Goal: Information Seeking & Learning: Learn about a topic

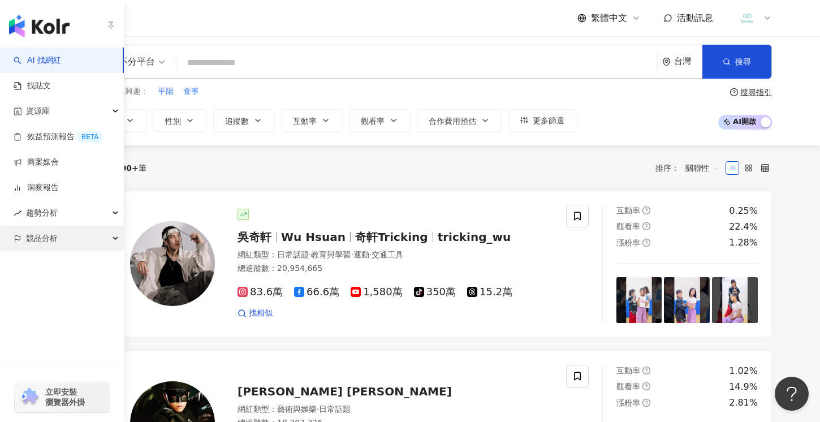
scroll to position [5, 0]
click at [49, 240] on span "競品分析" at bounding box center [42, 238] width 32 height 25
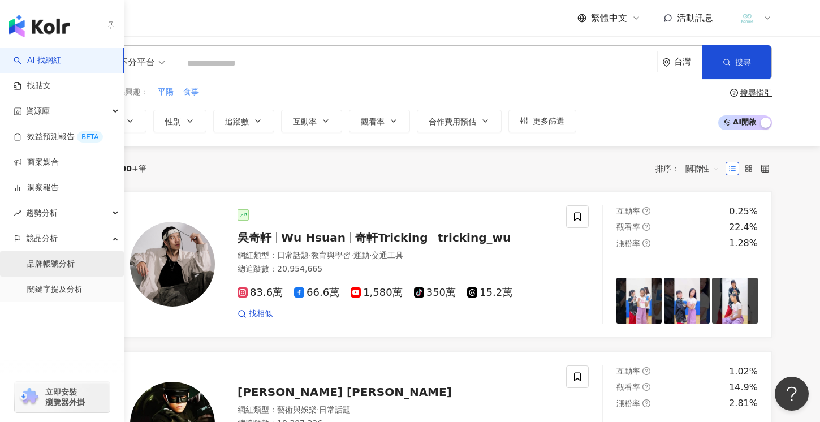
scroll to position [4, 0]
click at [53, 266] on link "品牌帳號分析" at bounding box center [51, 264] width 48 height 11
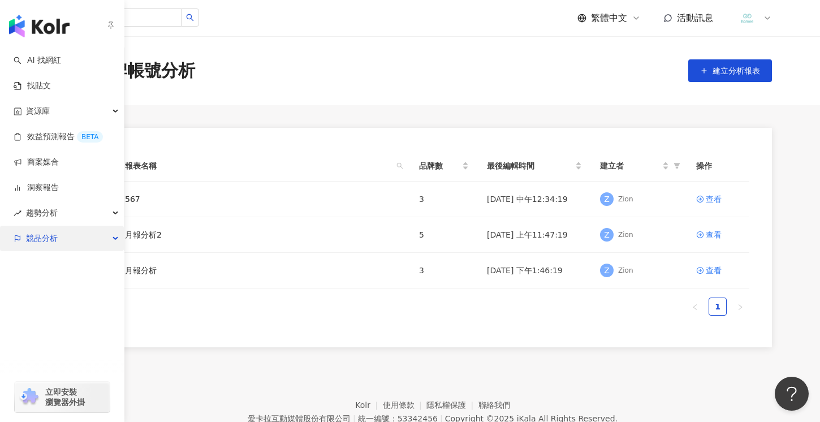
click at [81, 238] on div "競品分析" at bounding box center [62, 238] width 124 height 25
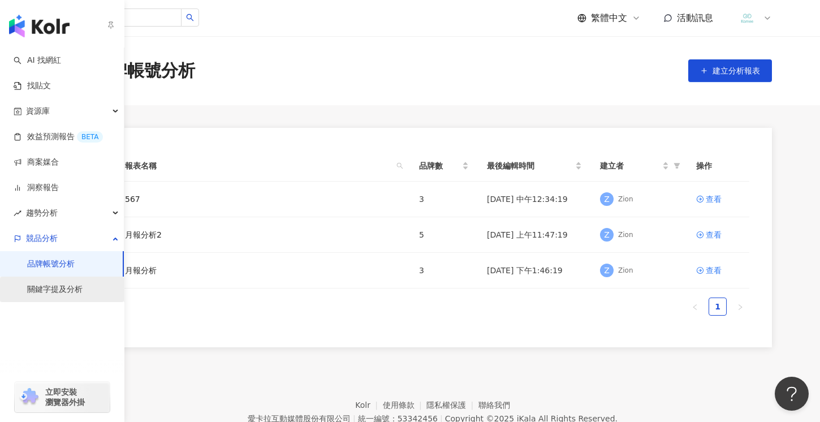
click at [70, 292] on link "關鍵字提及分析" at bounding box center [54, 289] width 55 height 11
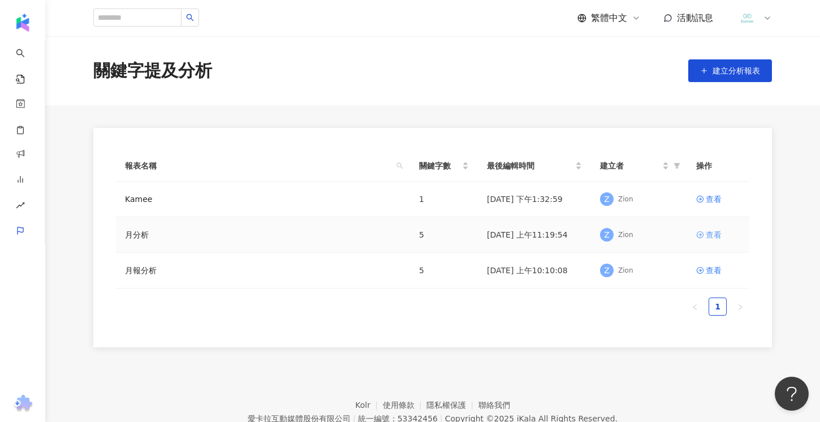
click at [708, 238] on div "查看" at bounding box center [714, 235] width 16 height 12
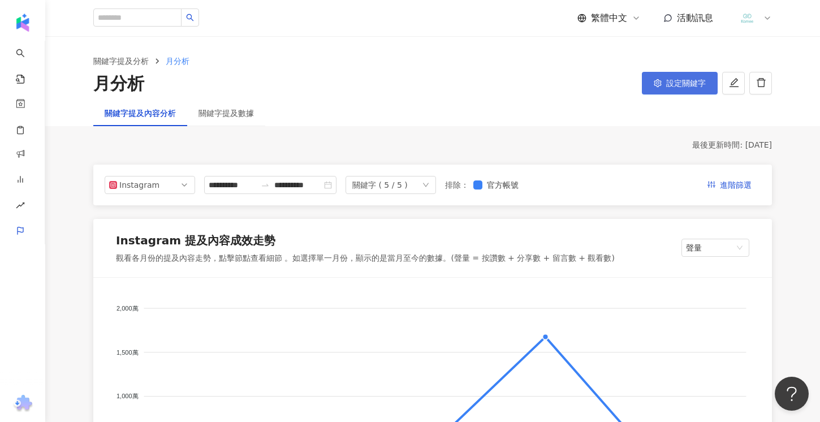
click at [667, 79] on span "設定關鍵字" at bounding box center [686, 83] width 40 height 9
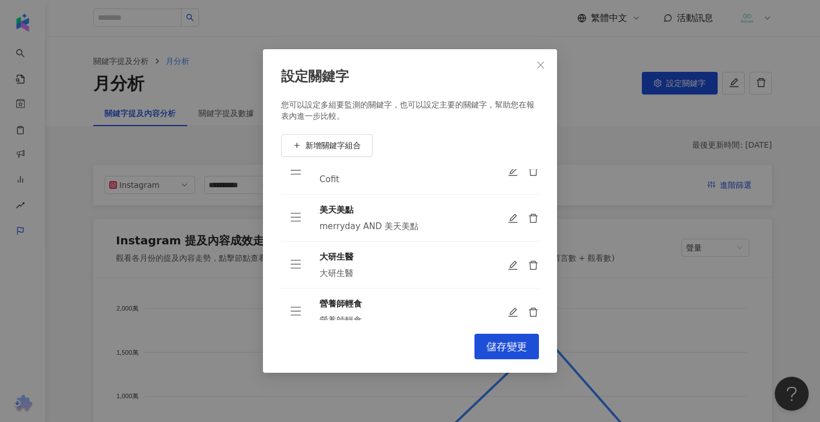
scroll to position [84, 0]
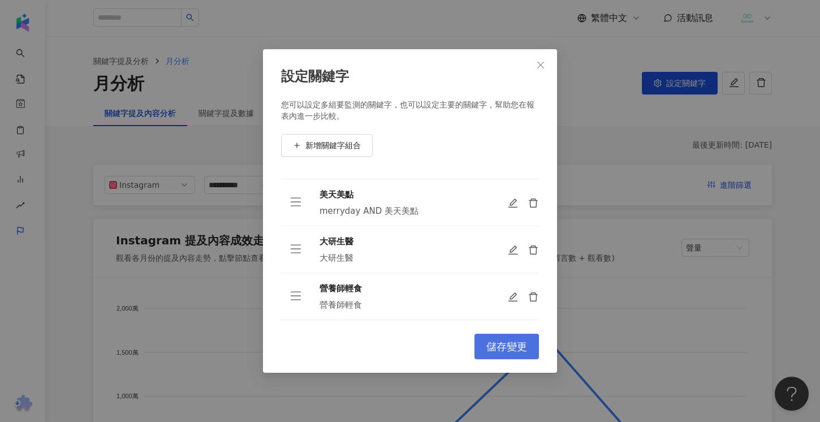
click at [487, 343] on span "儲存變更" at bounding box center [506, 347] width 41 height 12
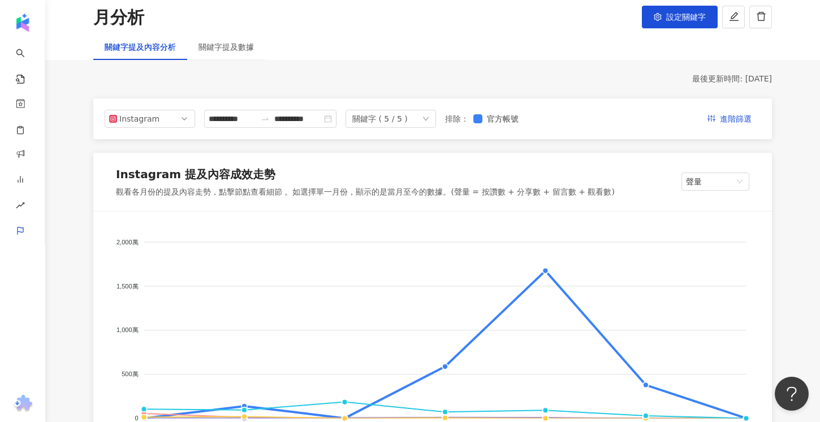
scroll to position [126, 0]
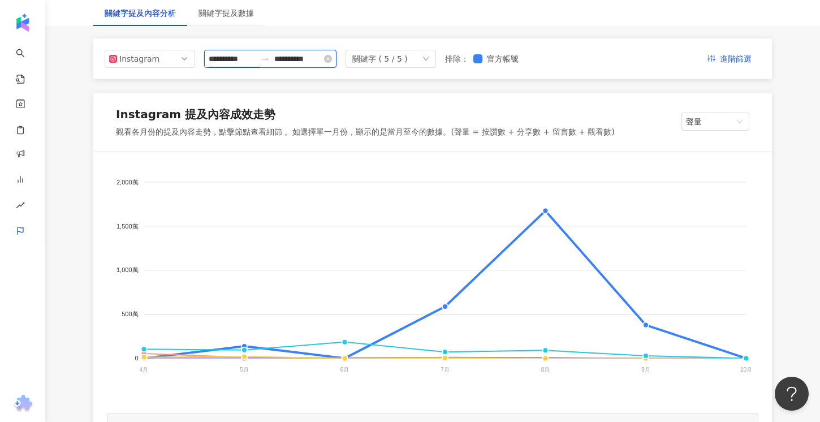
click at [235, 59] on input "**********" at bounding box center [233, 59] width 48 height 12
click at [242, 61] on input "**********" at bounding box center [233, 59] width 48 height 12
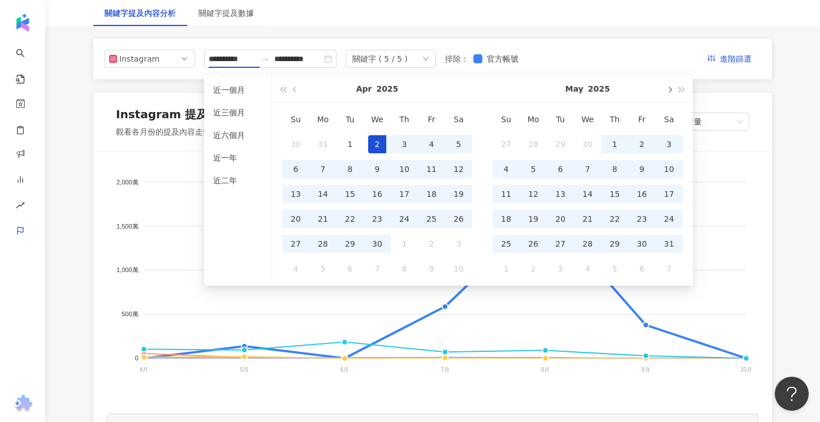
click at [666, 92] on button "button" at bounding box center [669, 88] width 12 height 25
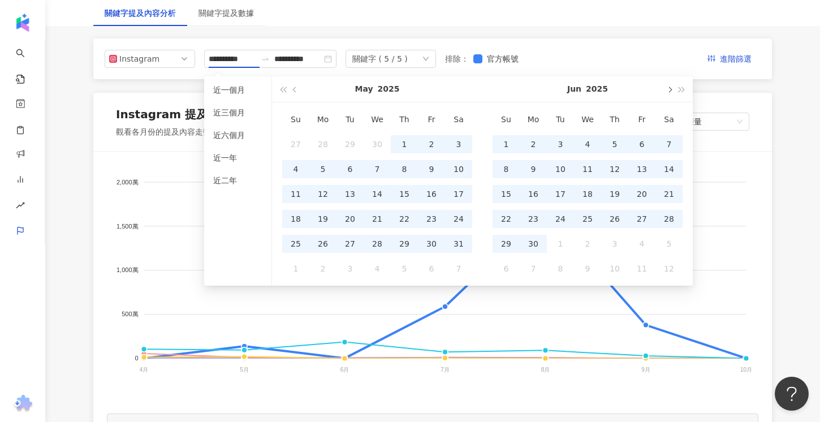
click at [666, 92] on button "button" at bounding box center [669, 88] width 12 height 25
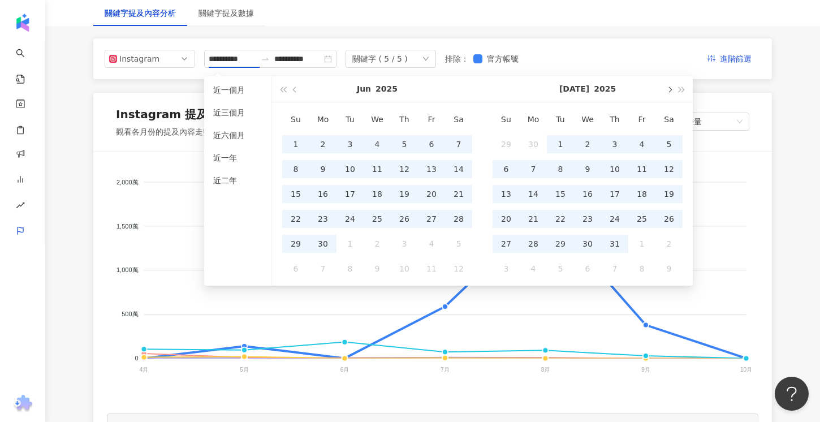
click at [666, 92] on button "button" at bounding box center [669, 88] width 12 height 25
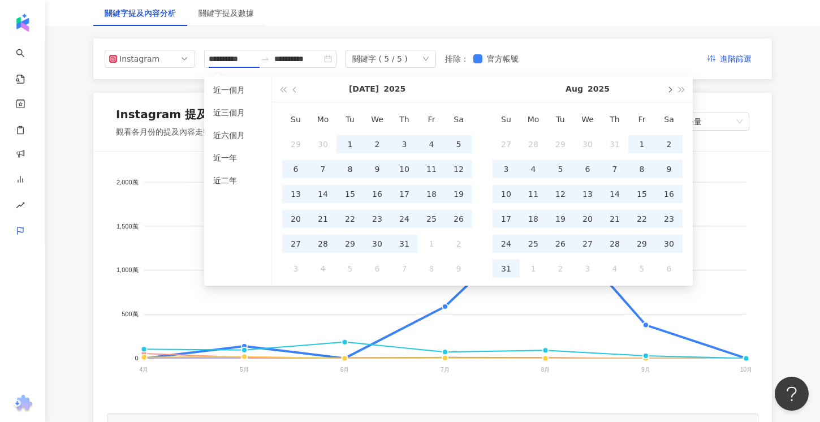
click at [666, 92] on button "button" at bounding box center [669, 88] width 12 height 25
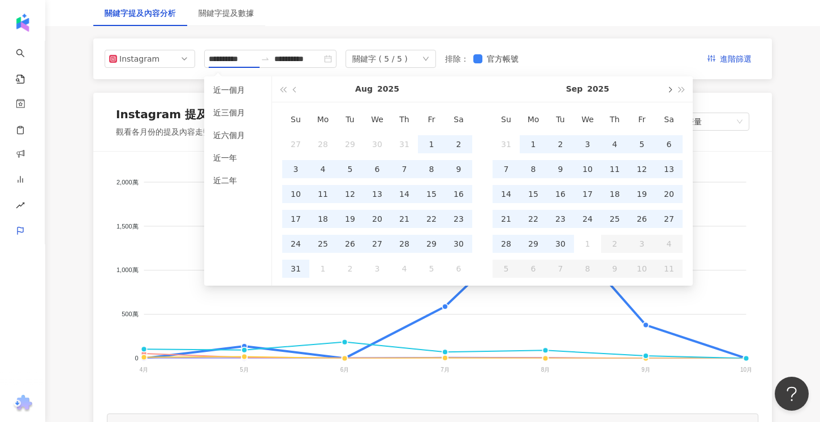
click at [666, 92] on button "button" at bounding box center [669, 88] width 12 height 25
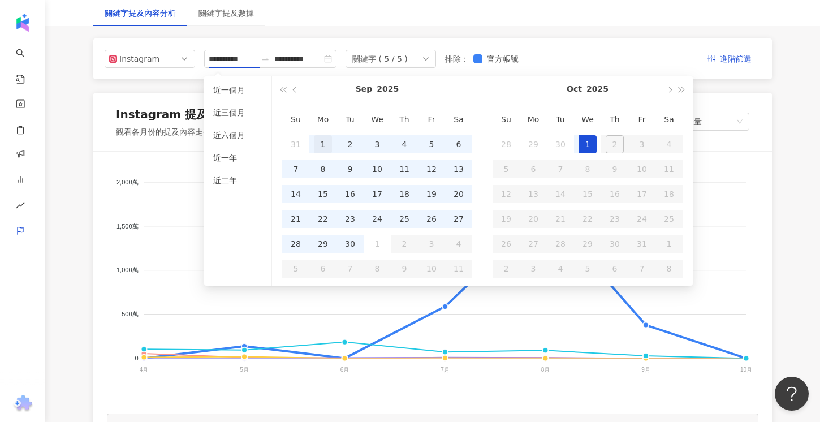
type input "**********"
click at [317, 145] on div "1" at bounding box center [323, 144] width 18 height 18
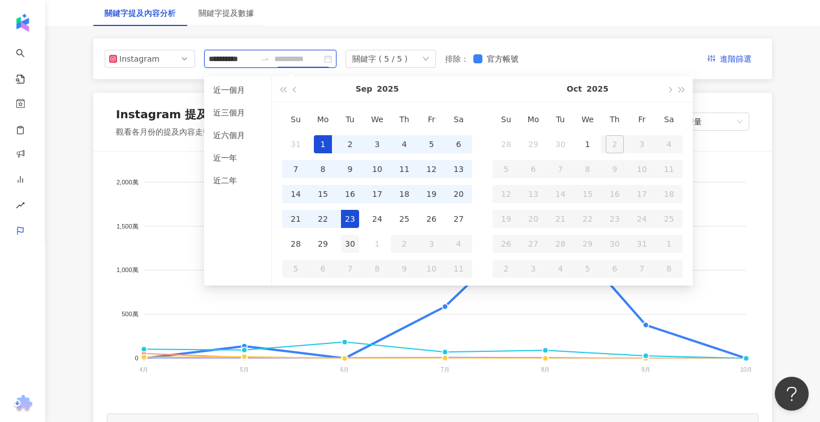
type input "**********"
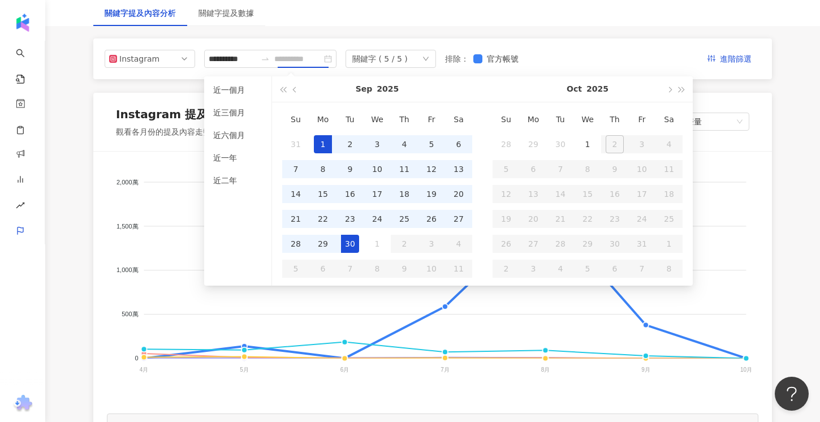
click at [350, 239] on div "30" at bounding box center [350, 244] width 18 height 18
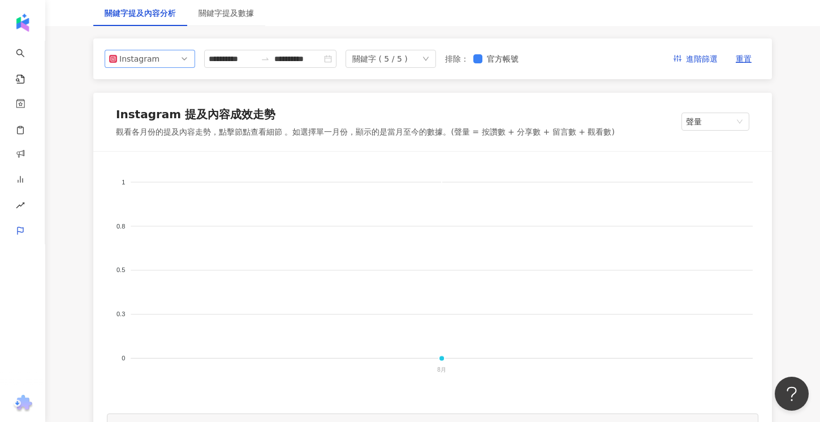
click at [162, 62] on span "Instagram" at bounding box center [149, 58] width 81 height 17
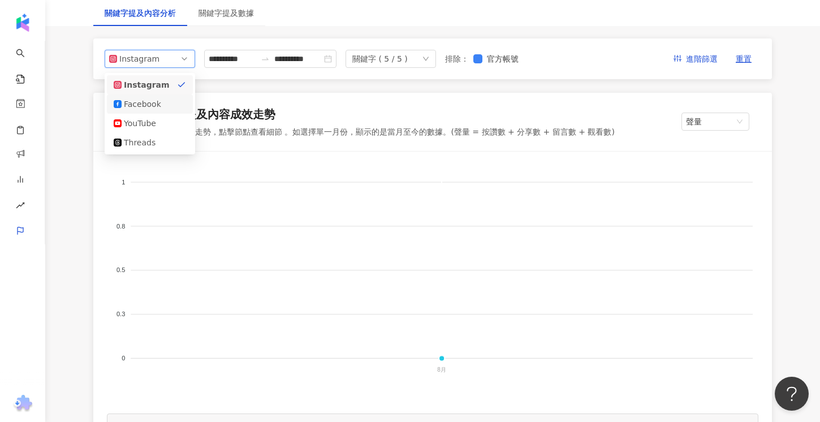
click at [147, 102] on div "Facebook" at bounding box center [142, 104] width 37 height 12
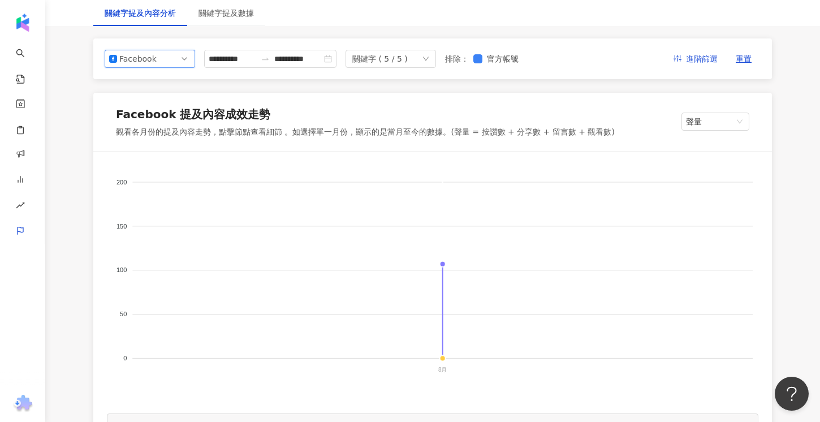
click at [156, 59] on span "Facebook" at bounding box center [149, 58] width 81 height 17
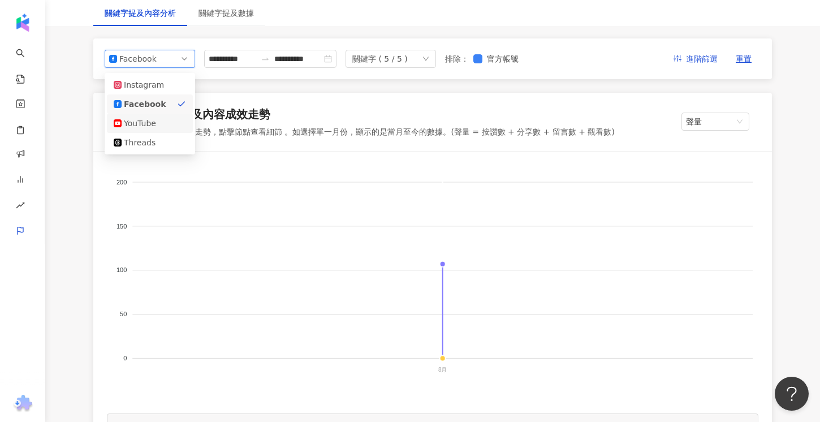
click at [157, 124] on div "YouTube" at bounding box center [142, 123] width 37 height 12
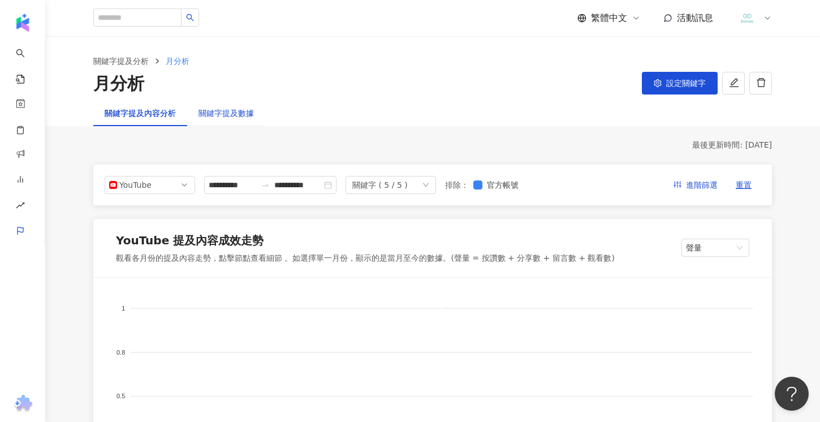
click at [223, 115] on div "關鍵字提及數據" at bounding box center [226, 113] width 55 height 12
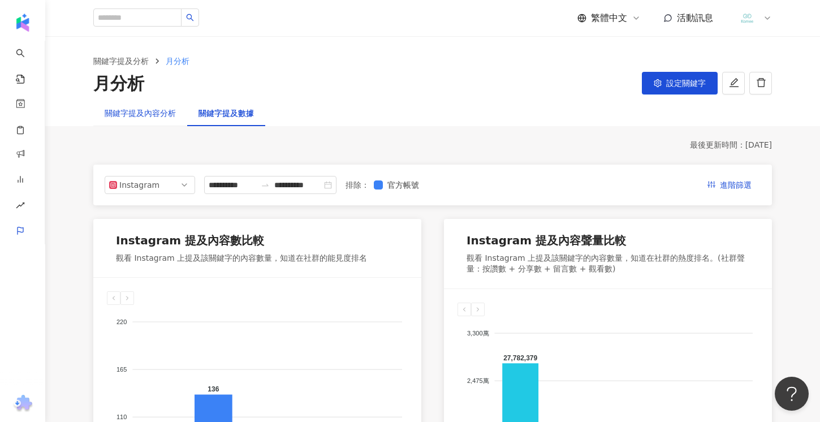
click at [156, 115] on div "關鍵字提及內容分析" at bounding box center [140, 113] width 71 height 12
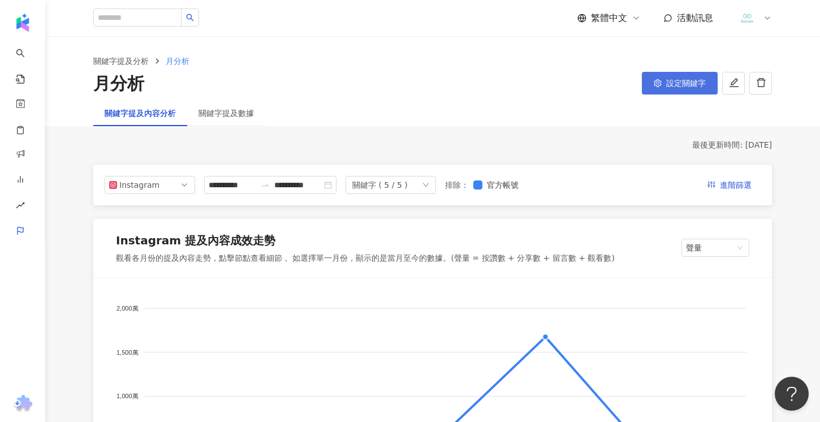
click at [682, 81] on span "設定關鍵字" at bounding box center [686, 83] width 40 height 9
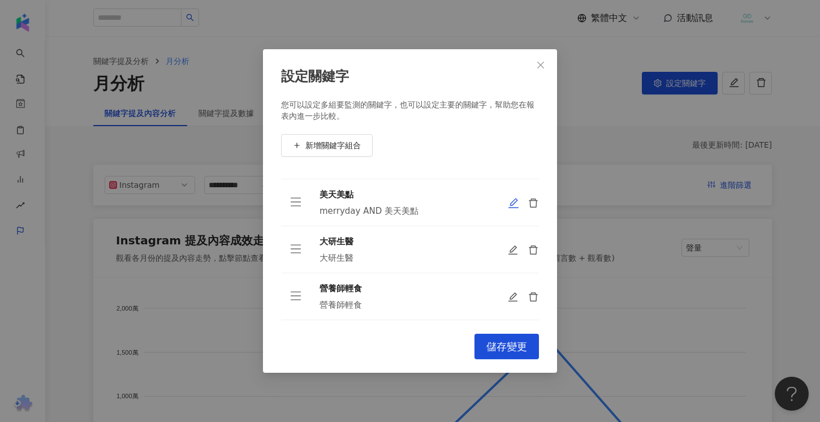
click at [515, 205] on icon "edit" at bounding box center [513, 202] width 11 height 11
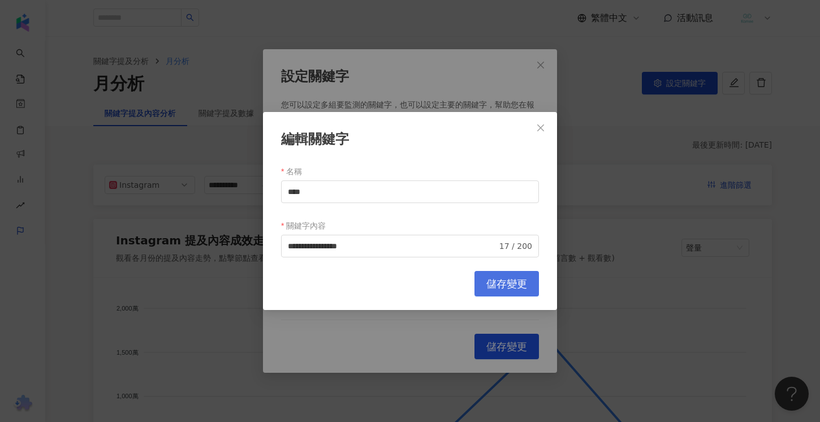
click at [508, 278] on span "儲存變更" at bounding box center [506, 284] width 41 height 12
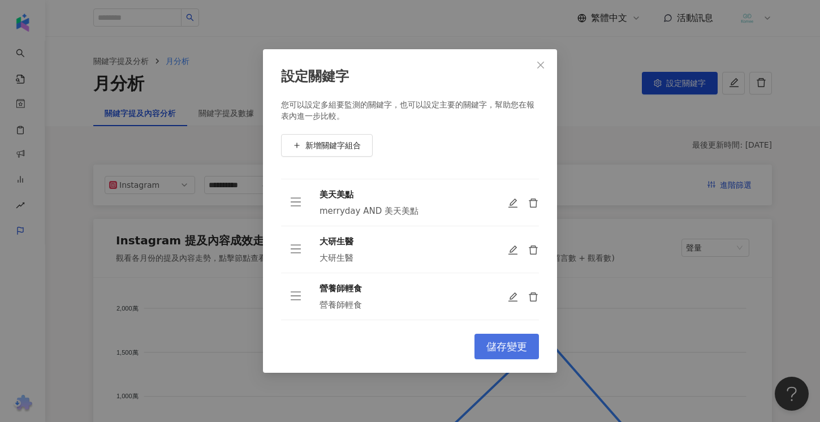
click at [512, 350] on span "儲存變更" at bounding box center [506, 347] width 41 height 12
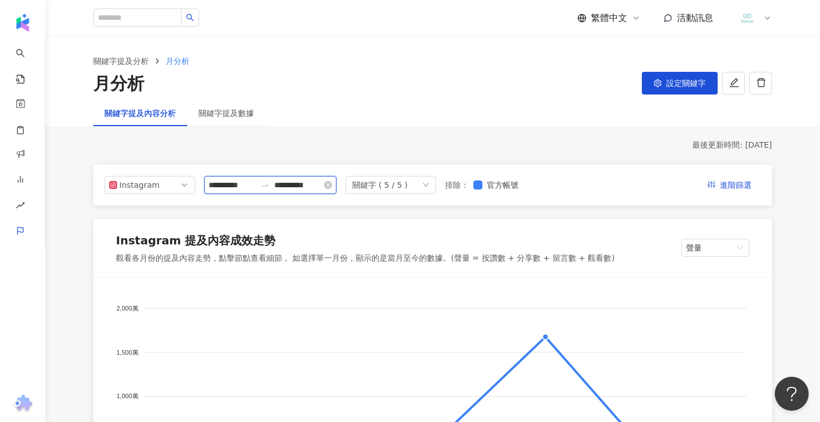
click at [248, 188] on input "**********" at bounding box center [233, 185] width 48 height 12
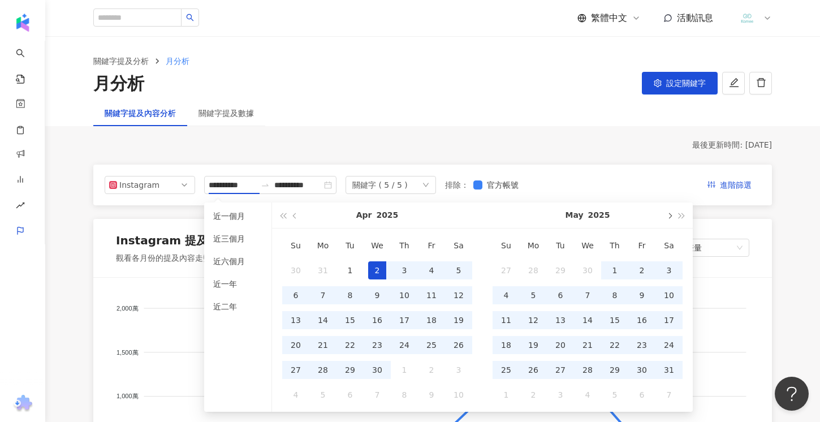
click at [664, 218] on button "button" at bounding box center [669, 215] width 12 height 25
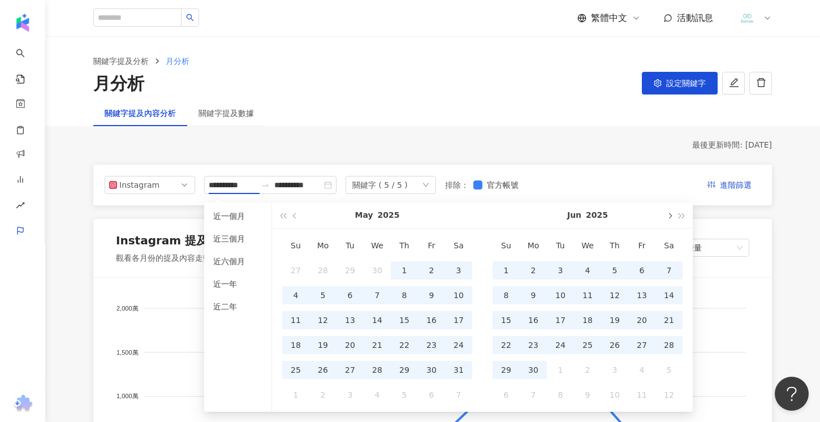
click at [664, 218] on button "button" at bounding box center [669, 215] width 12 height 25
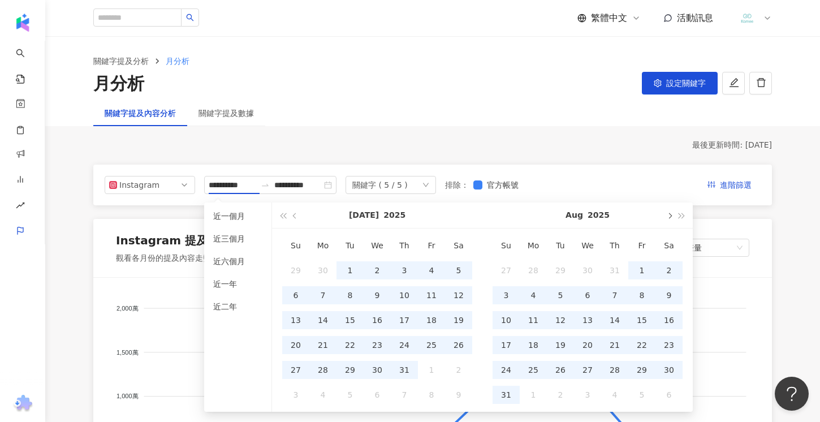
click at [664, 218] on button "button" at bounding box center [669, 215] width 12 height 25
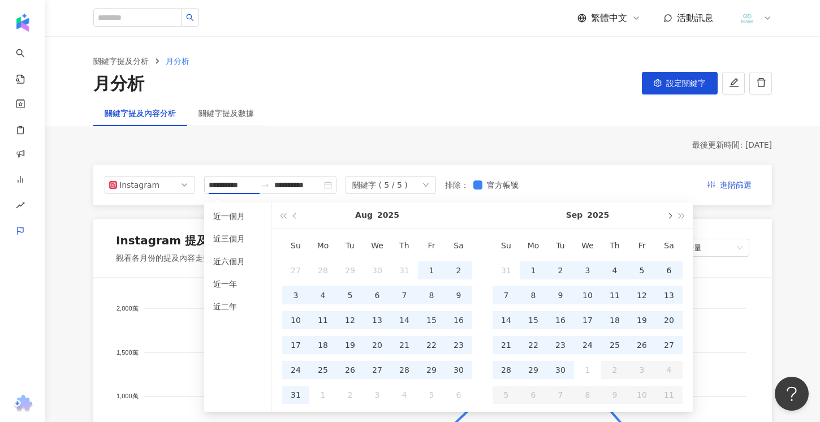
click at [664, 218] on button "button" at bounding box center [669, 215] width 12 height 25
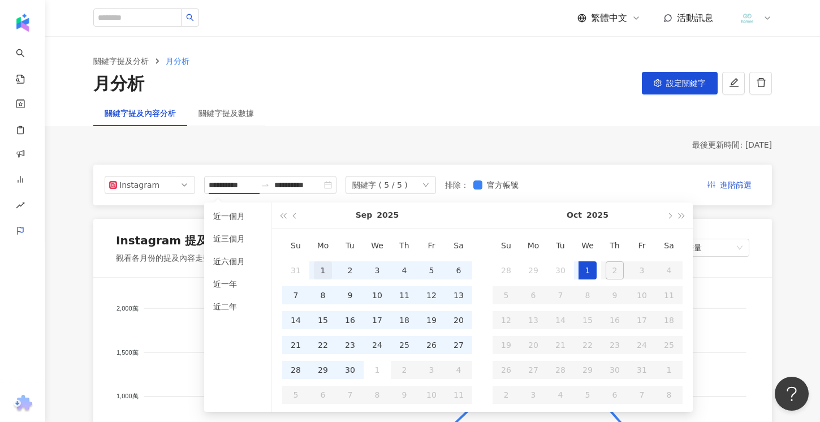
type input "**********"
click at [317, 266] on div "1" at bounding box center [323, 270] width 18 height 18
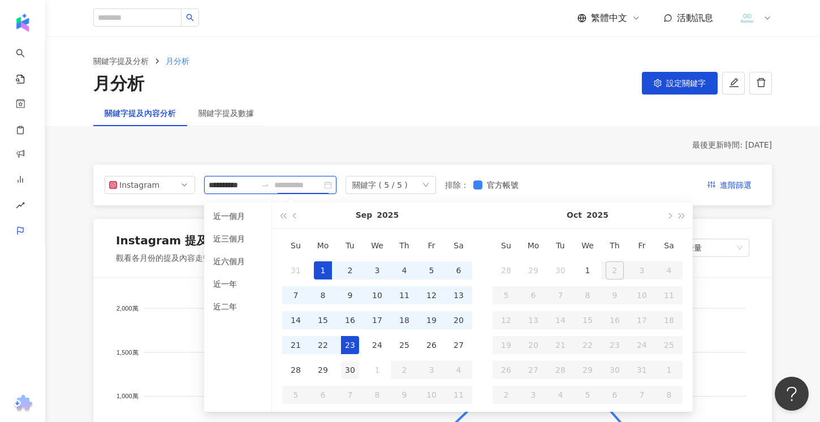
type input "**********"
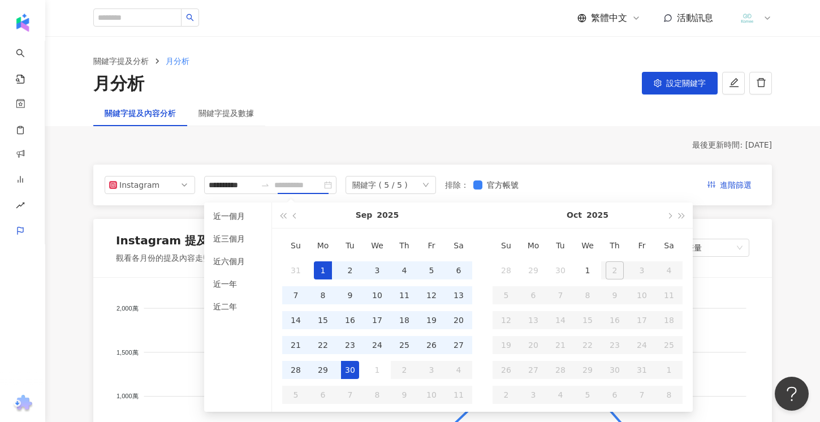
click at [346, 367] on div "30" at bounding box center [350, 370] width 18 height 18
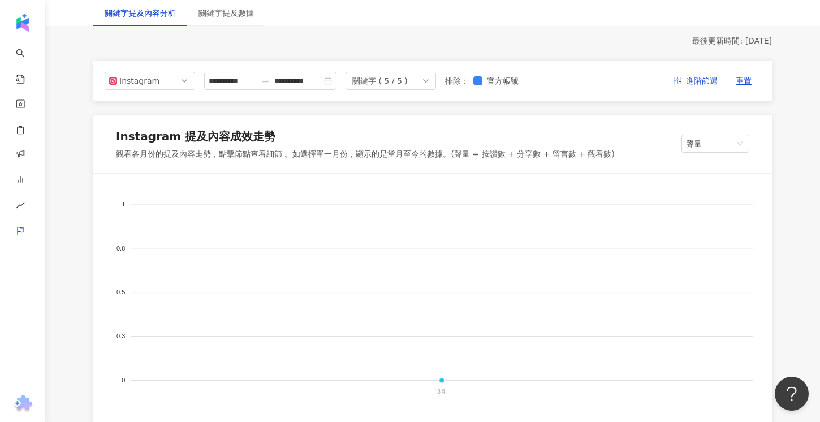
scroll to position [76, 0]
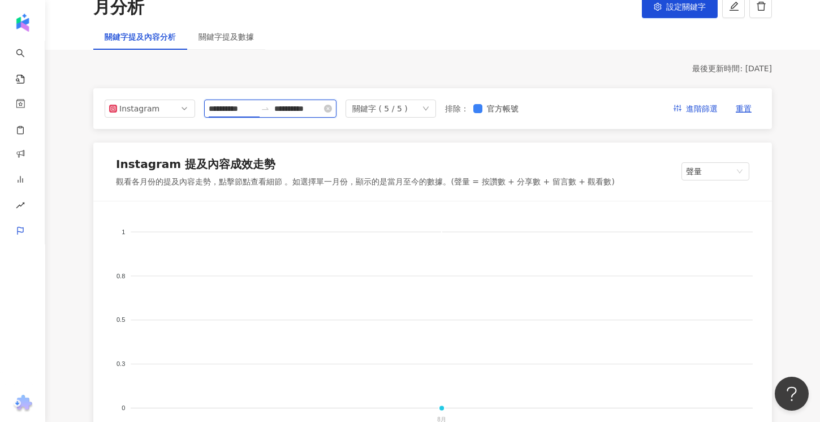
click at [242, 105] on input "**********" at bounding box center [233, 108] width 48 height 12
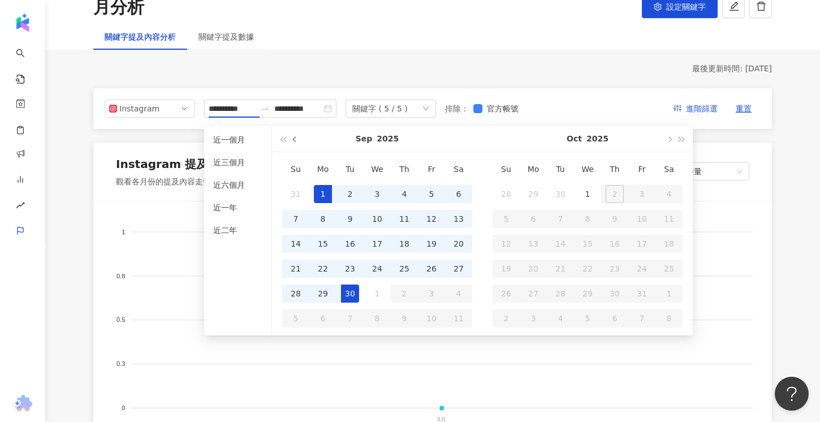
click at [300, 137] on button "button" at bounding box center [295, 138] width 12 height 25
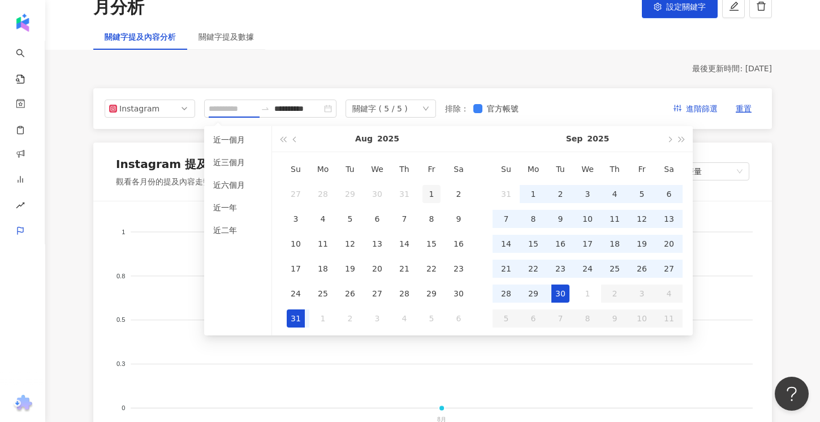
type input "**********"
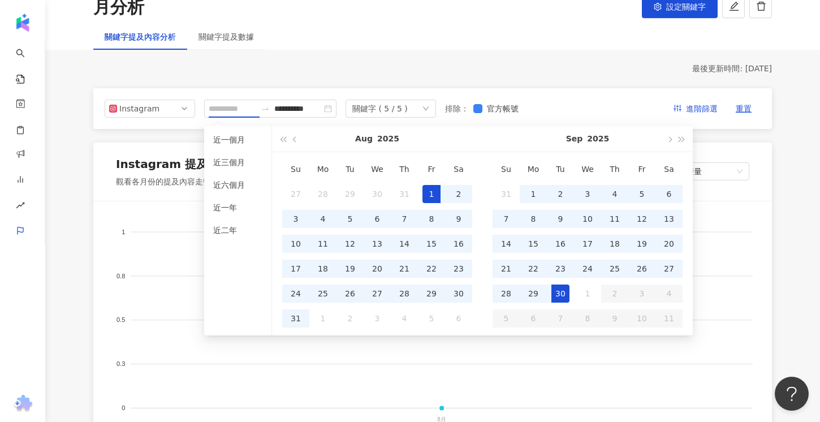
click at [426, 191] on div "1" at bounding box center [432, 194] width 18 height 18
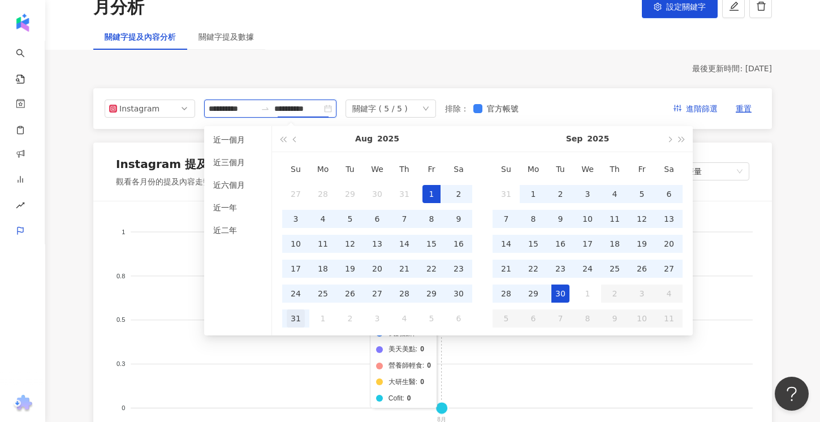
type input "**********"
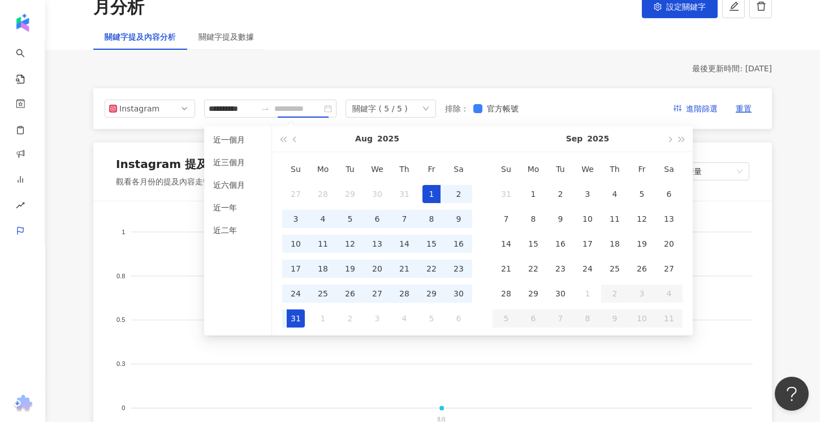
click at [294, 323] on div "31" at bounding box center [296, 318] width 18 height 18
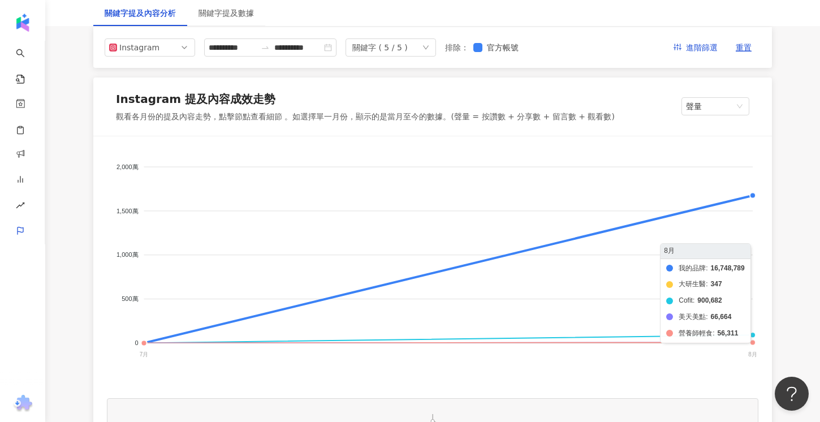
scroll to position [140, 0]
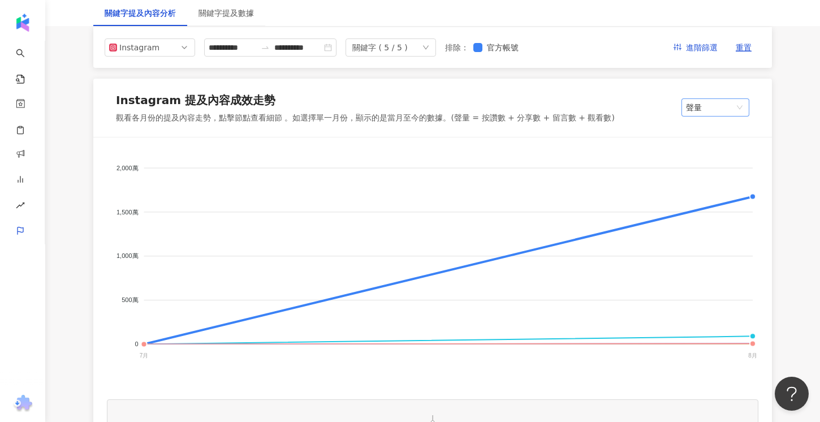
click at [720, 114] on span "聲量" at bounding box center [715, 107] width 59 height 17
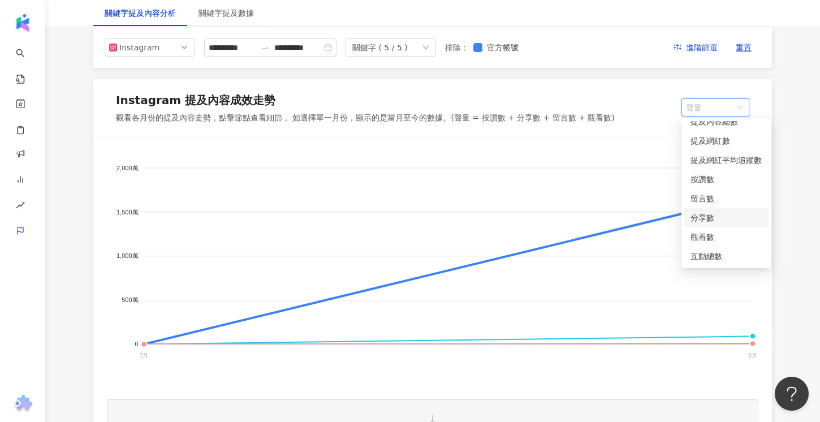
scroll to position [0, 0]
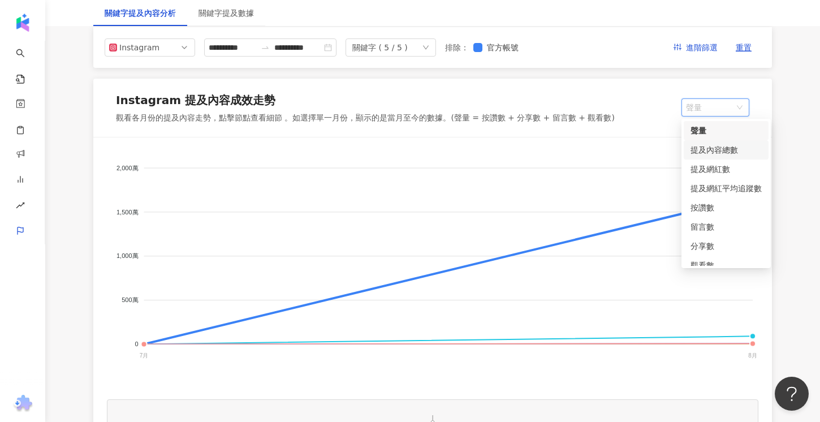
click at [709, 150] on div "提及內容總數" at bounding box center [726, 150] width 71 height 12
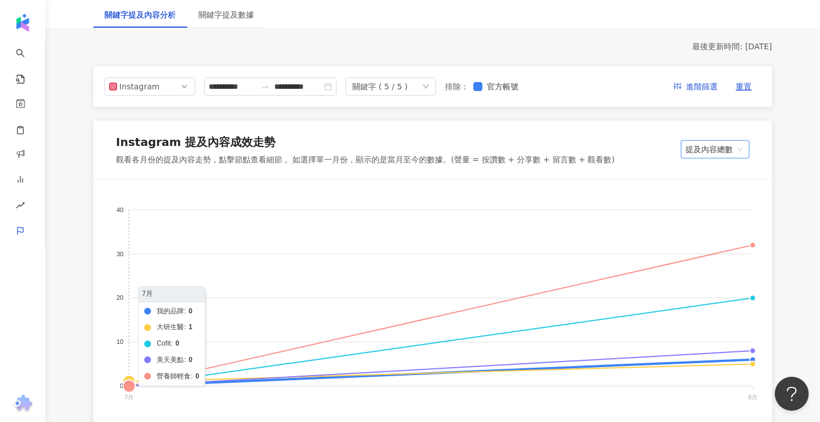
scroll to position [97, 0]
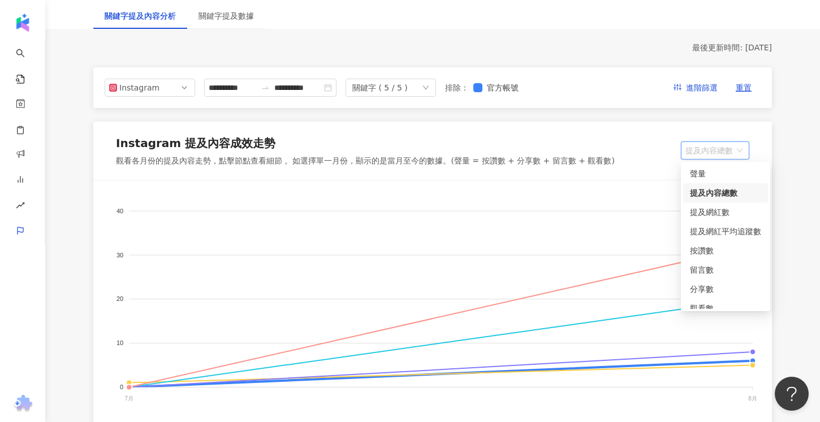
click at [726, 150] on span "提及內容總數" at bounding box center [715, 150] width 59 height 17
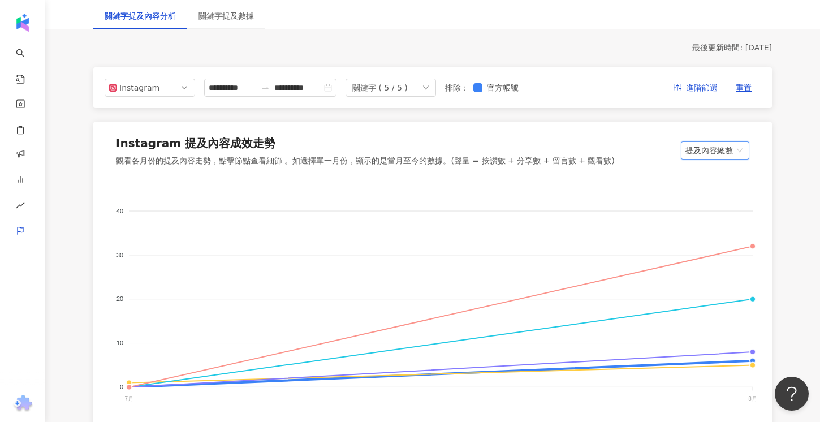
click at [726, 150] on span "提及內容總數" at bounding box center [715, 150] width 59 height 17
click at [704, 86] on span "進階篩選" at bounding box center [702, 88] width 32 height 18
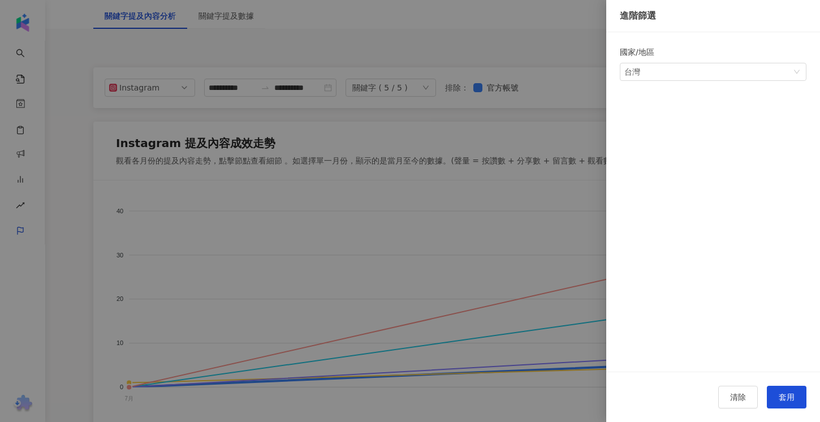
drag, startPoint x: 585, startPoint y: 110, endPoint x: 576, endPoint y: 109, distance: 9.1
click at [585, 110] on div at bounding box center [410, 211] width 820 height 422
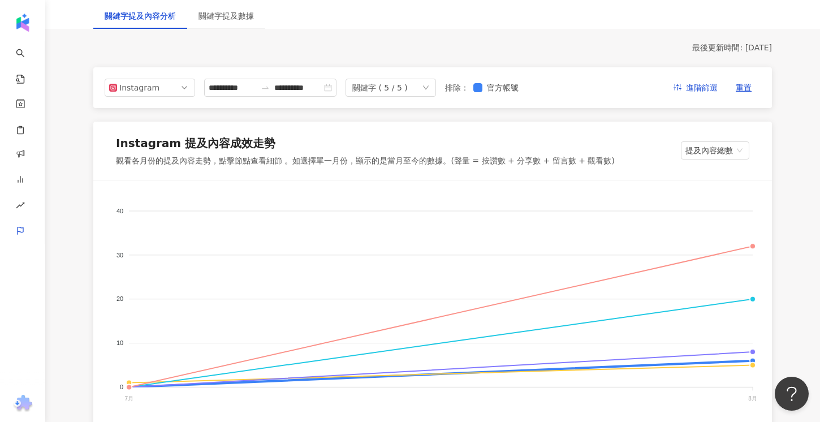
click at [408, 92] on div "關鍵字 ( 5 / 5 )" at bounding box center [379, 87] width 55 height 17
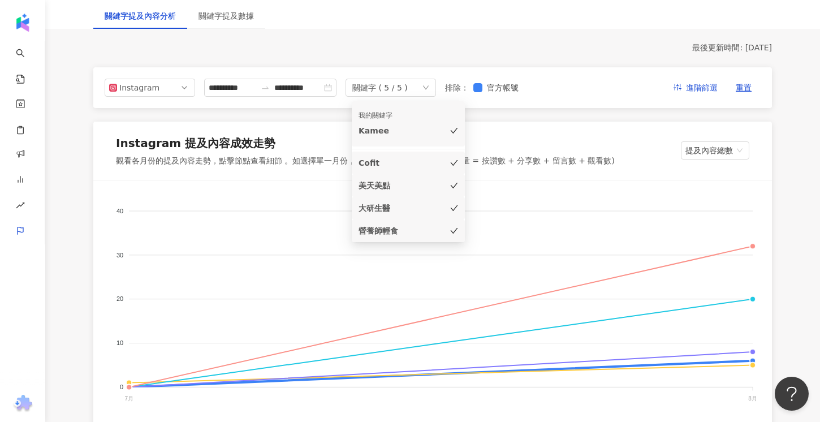
drag, startPoint x: 411, startPoint y: 92, endPoint x: 645, endPoint y: 126, distance: 236.7
click at [412, 92] on div "關鍵字 ( 5 / 5 )" at bounding box center [391, 88] width 91 height 18
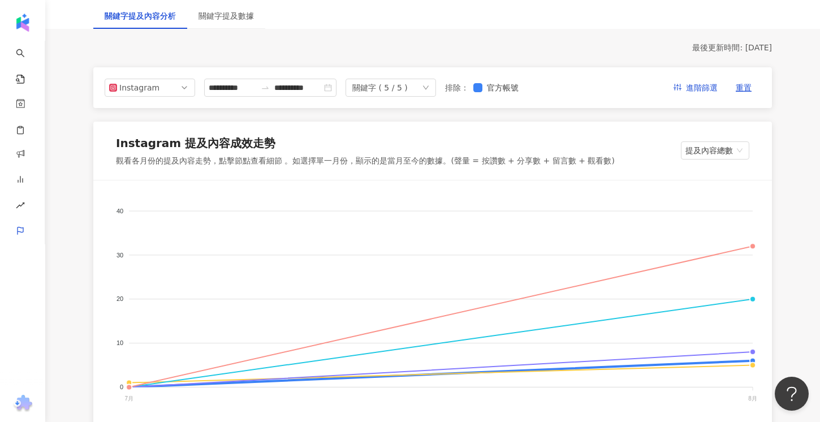
scroll to position [0, 0]
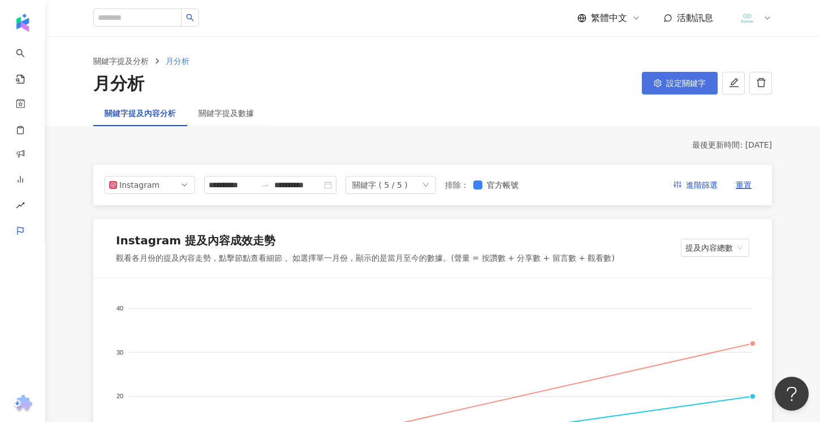
click at [682, 83] on span "設定關鍵字" at bounding box center [686, 83] width 40 height 9
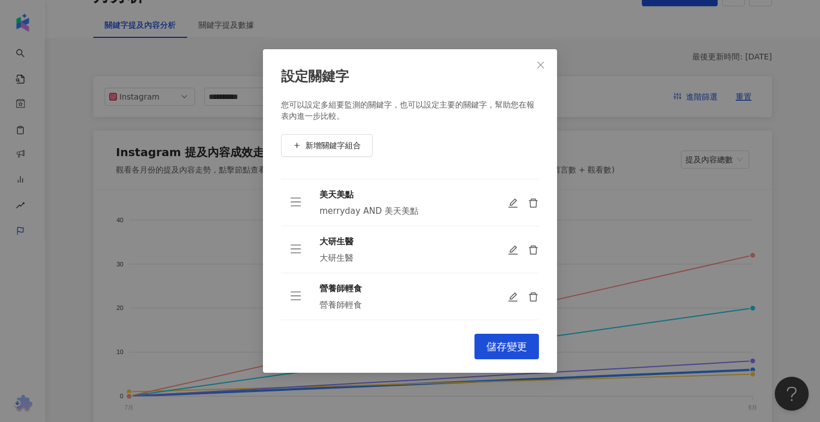
scroll to position [128, 0]
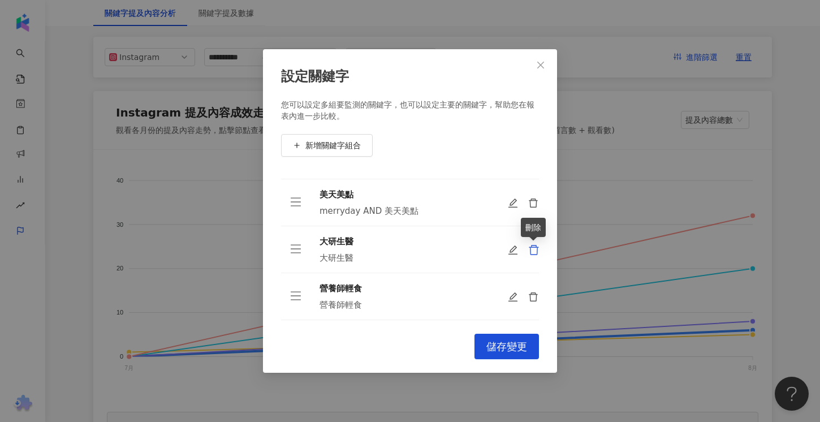
click at [532, 250] on icon "delete" at bounding box center [533, 249] width 11 height 11
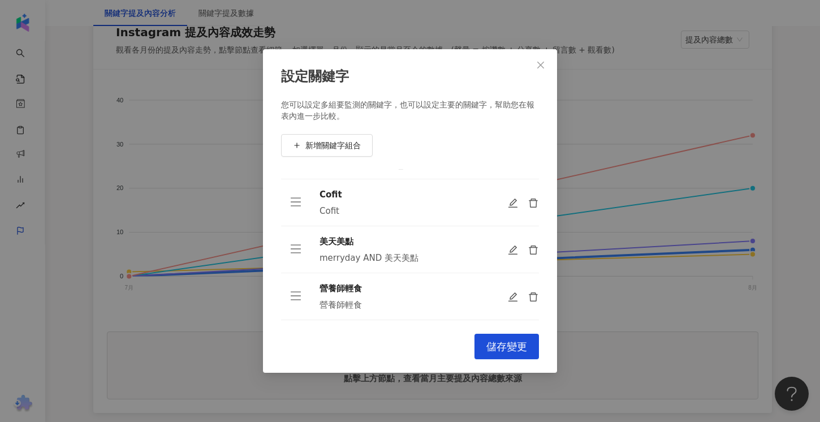
scroll to position [218, 0]
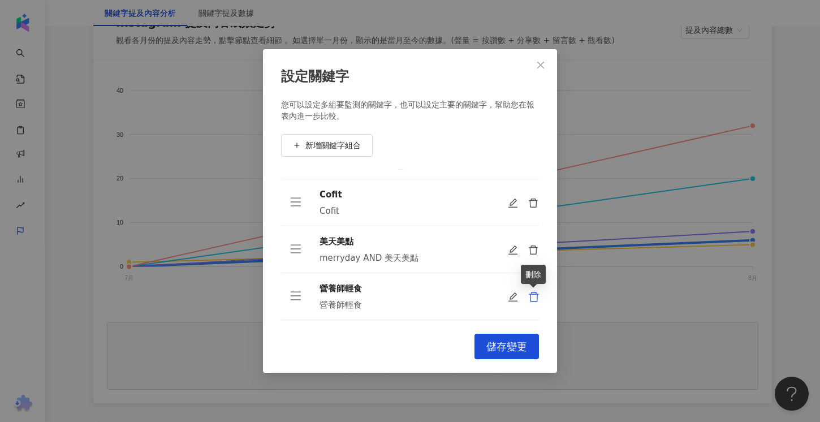
click at [531, 300] on icon "delete" at bounding box center [533, 296] width 11 height 11
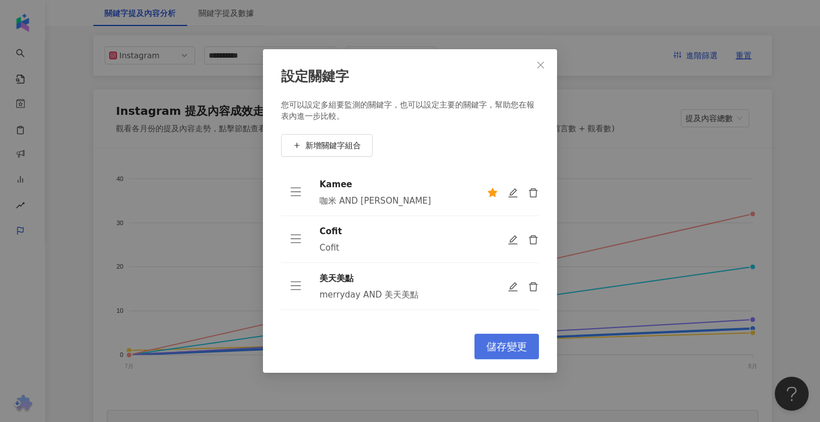
click at [500, 344] on span "儲存變更" at bounding box center [506, 347] width 41 height 12
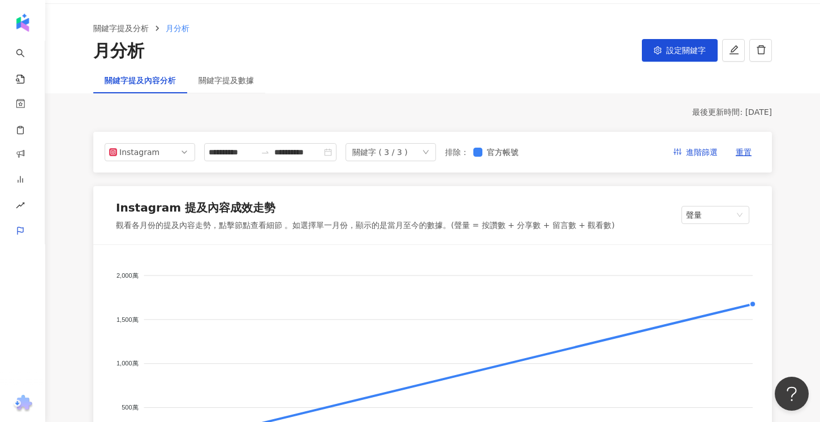
scroll to position [12, 0]
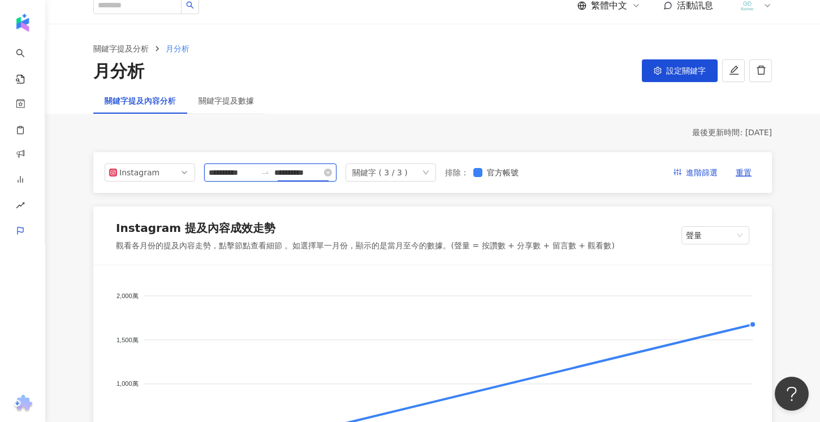
click at [317, 175] on input "**********" at bounding box center [298, 172] width 48 height 12
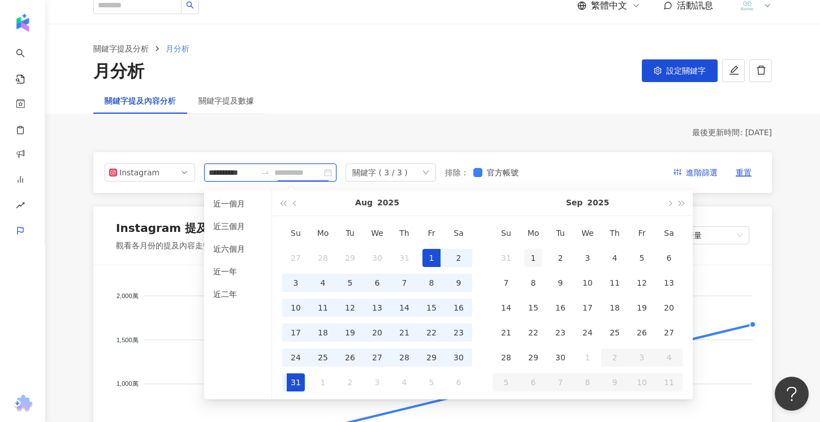
type input "**********"
click at [528, 257] on div "1" at bounding box center [533, 258] width 18 height 18
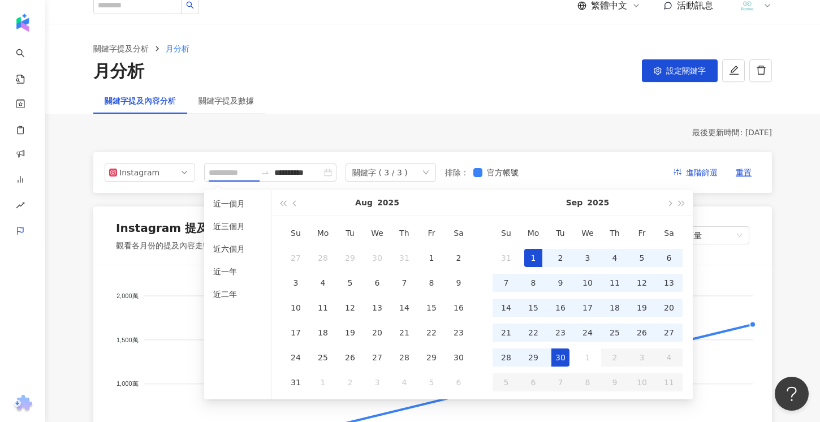
click at [562, 355] on div "30" at bounding box center [561, 357] width 18 height 18
type input "**********"
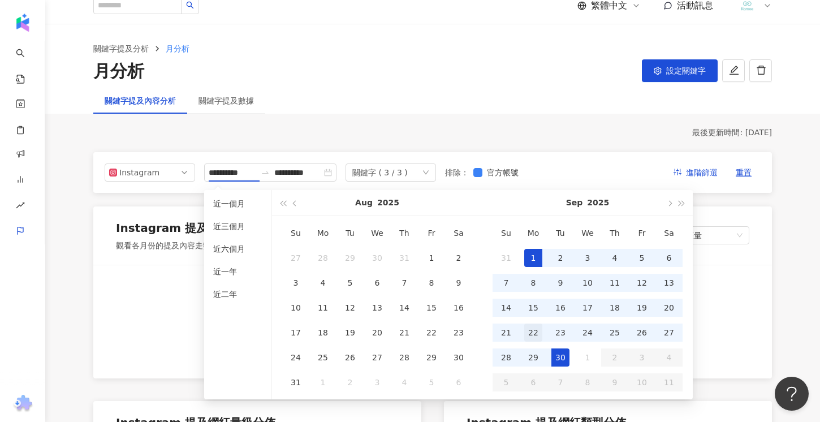
type input "**********"
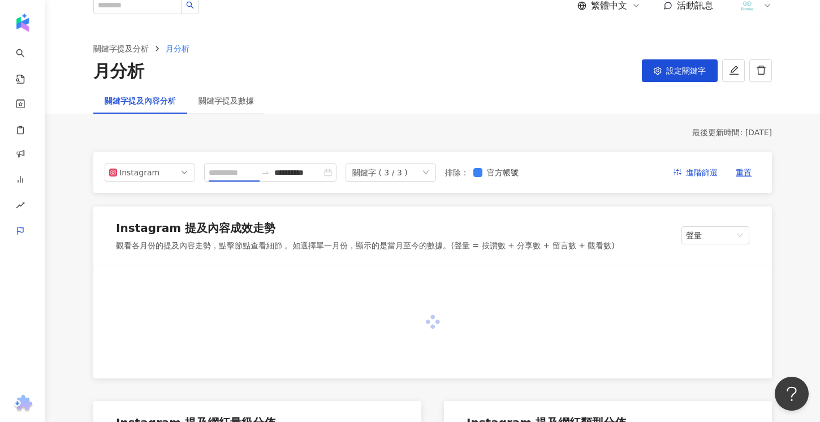
type input "**********"
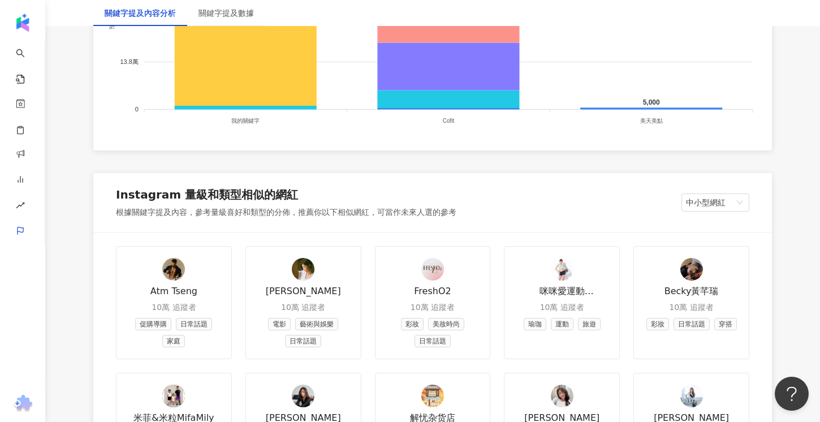
scroll to position [1320, 0]
